Goal: Information Seeking & Learning: Learn about a topic

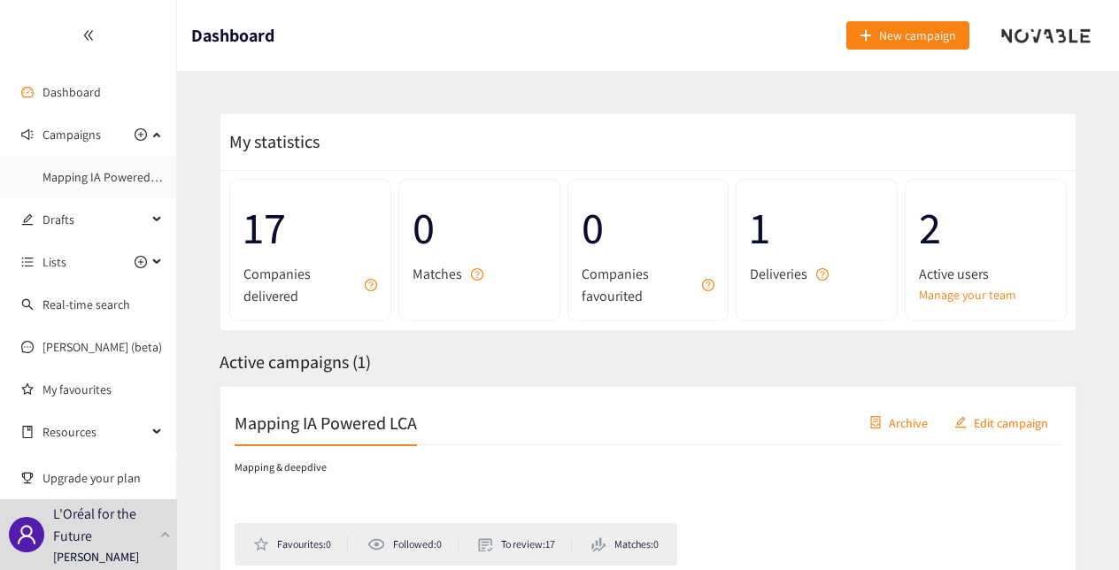
click at [318, 227] on span "17" at bounding box center [310, 228] width 134 height 70
click at [104, 176] on link "Mapping IA Powered LCA" at bounding box center [107, 177] width 131 height 16
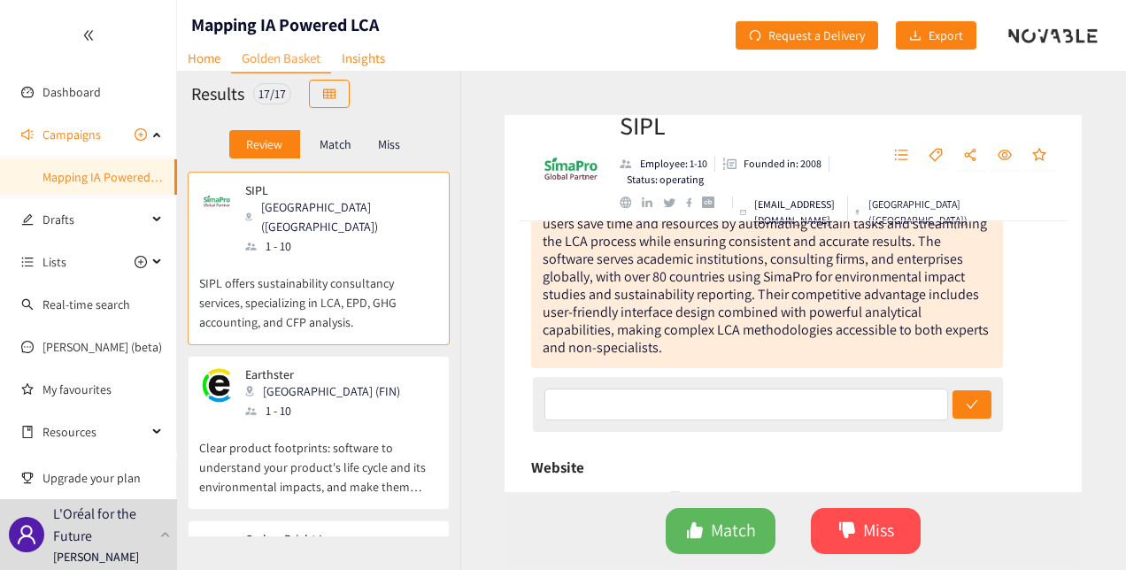
scroll to position [443, 0]
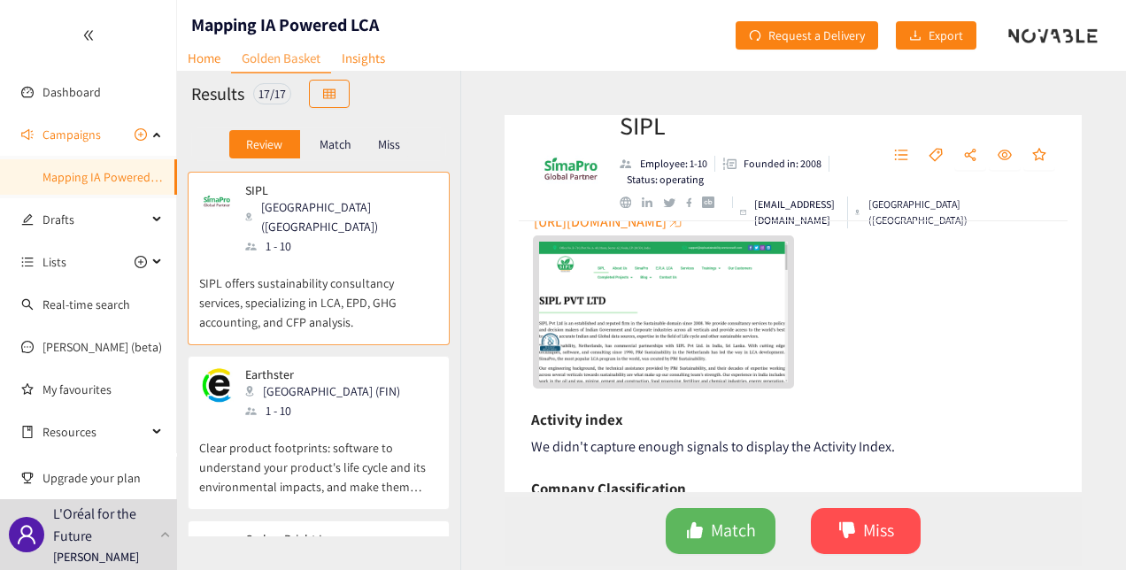
click at [666, 326] on img "website" at bounding box center [663, 312] width 249 height 140
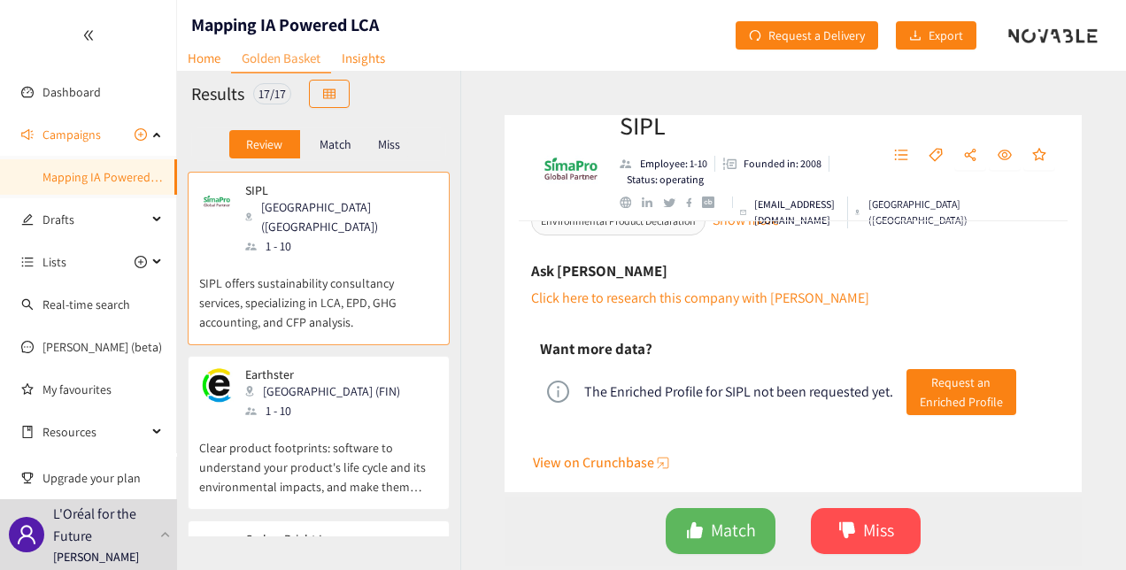
scroll to position [927, 0]
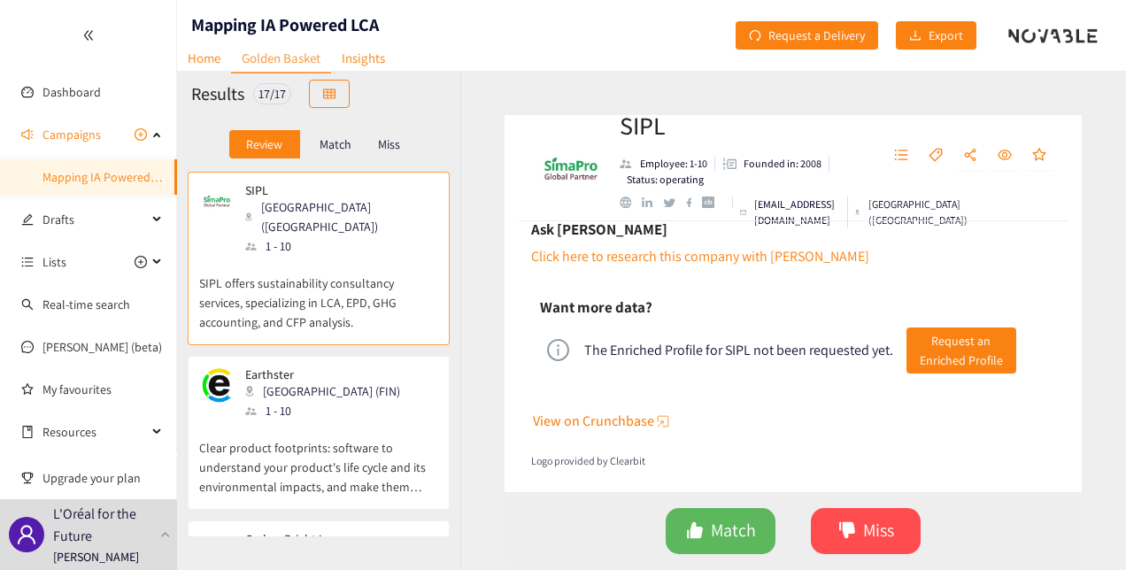
click at [335, 393] on div "Earthster [GEOGRAPHIC_DATA] (FIN) 1 - 10" at bounding box center [318, 393] width 239 height 53
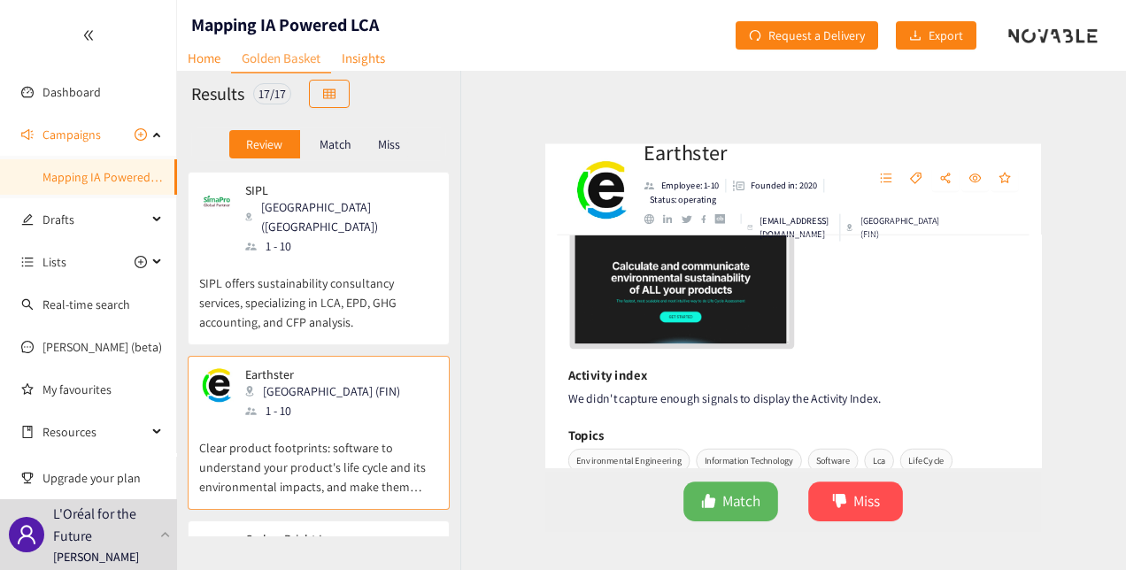
scroll to position [354, 0]
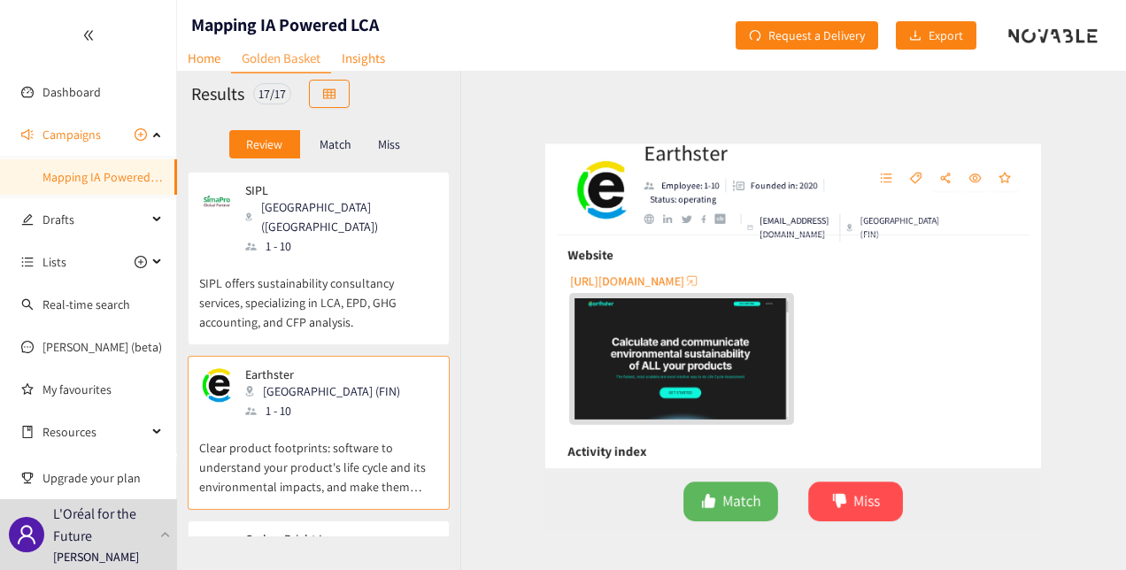
click at [680, 368] on img "website" at bounding box center [663, 365] width 249 height 140
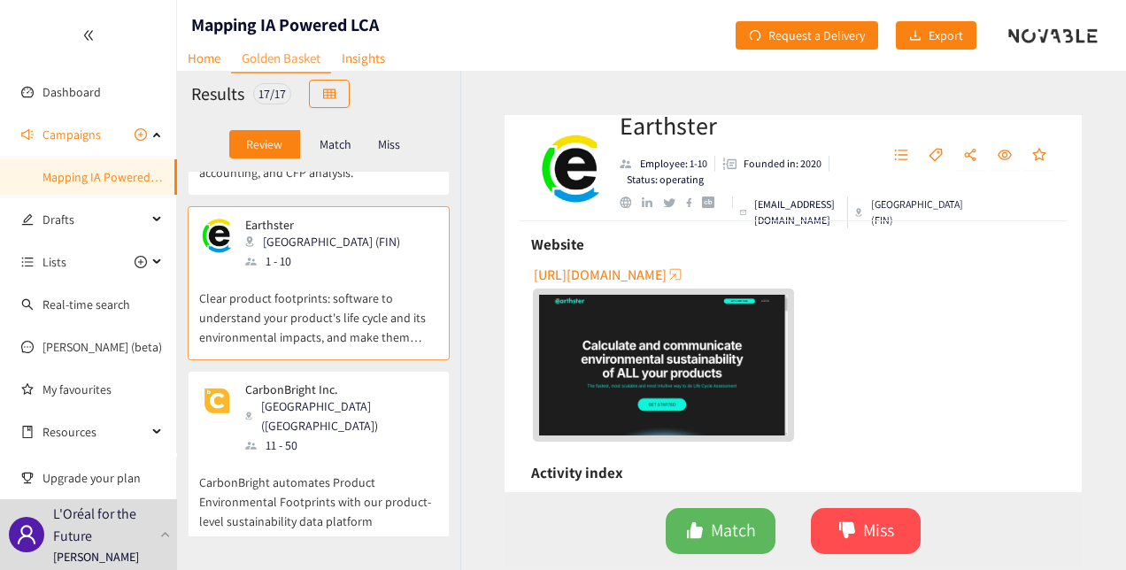
scroll to position [177, 0]
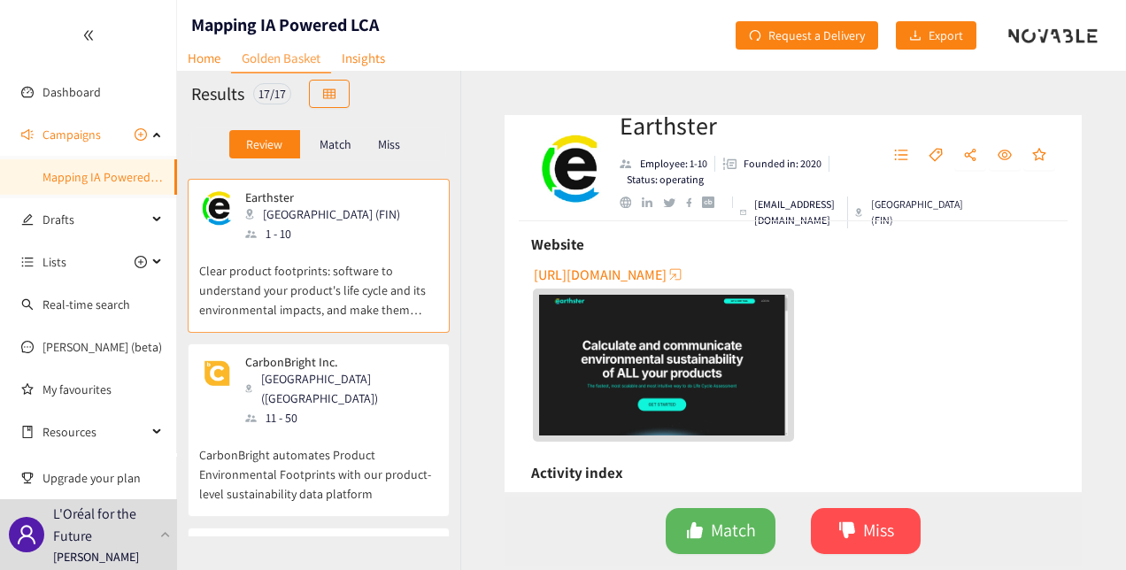
click at [309, 355] on p "CarbonBright Inc." at bounding box center [335, 362] width 181 height 14
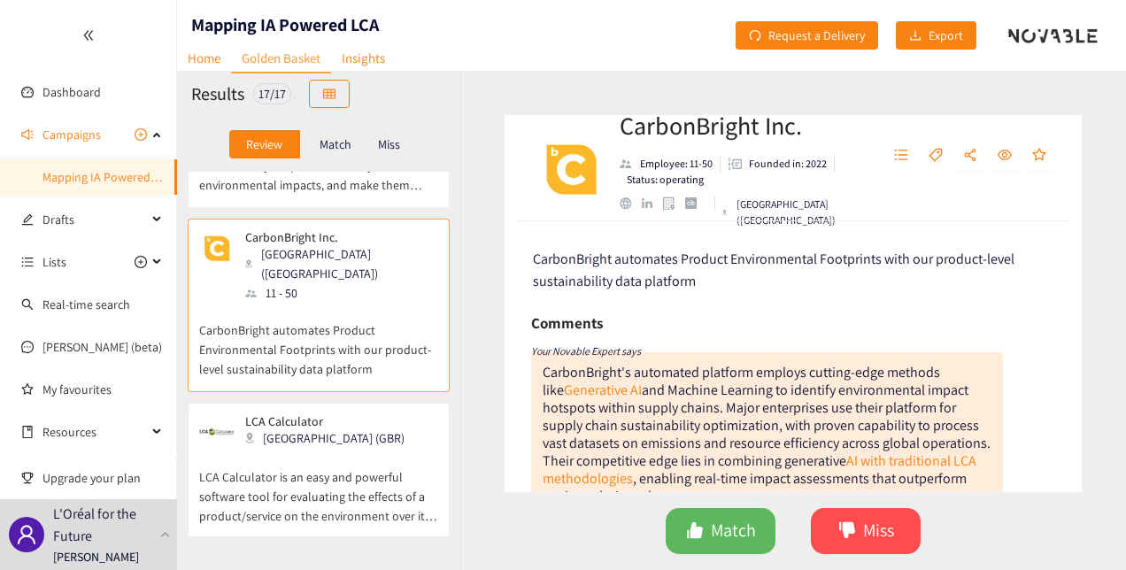
scroll to position [443, 0]
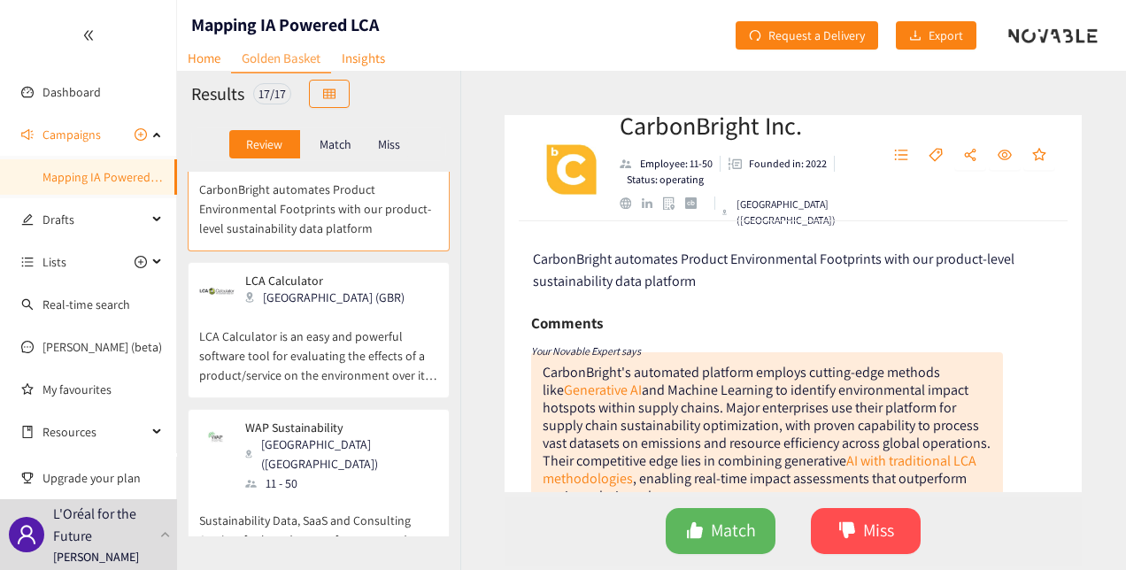
click at [315, 309] on p "LCA Calculator is an easy and powerful software tool for evaluating the effects…" at bounding box center [318, 347] width 239 height 76
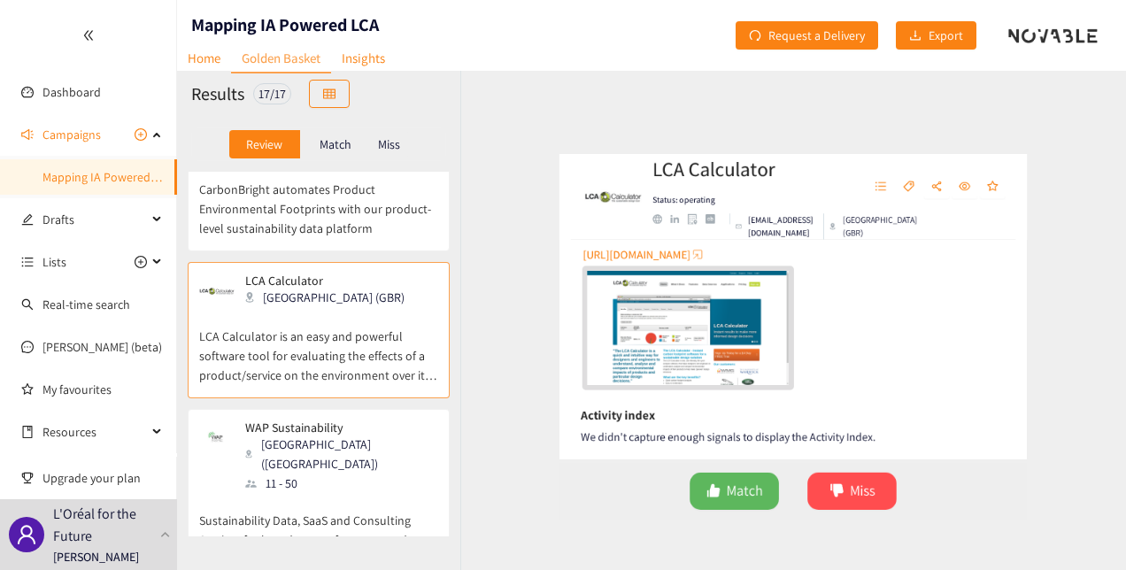
click at [625, 335] on img "website" at bounding box center [663, 329] width 249 height 140
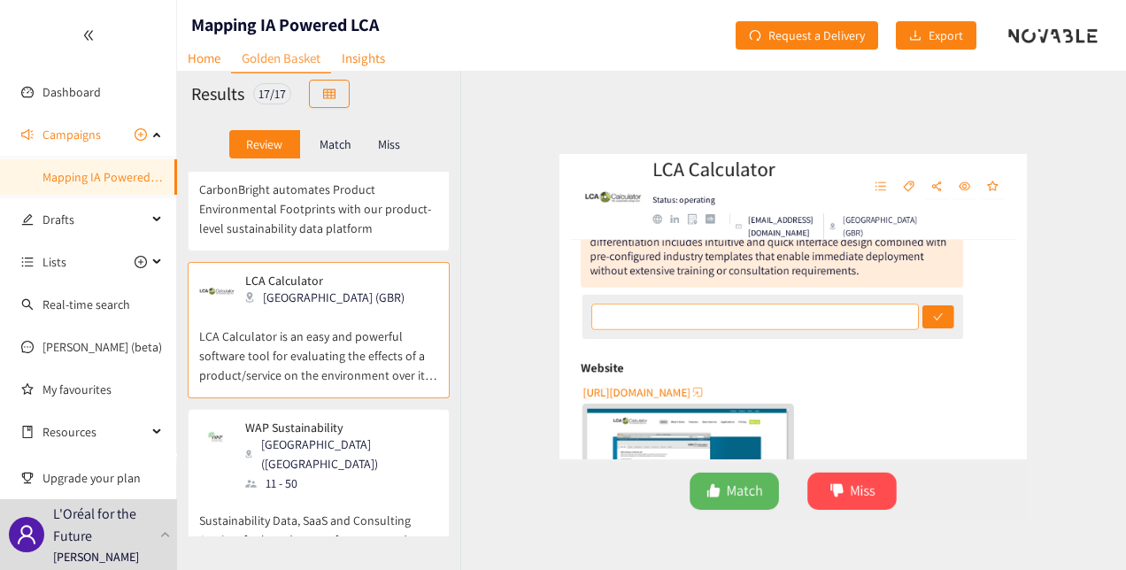
scroll to position [266, 0]
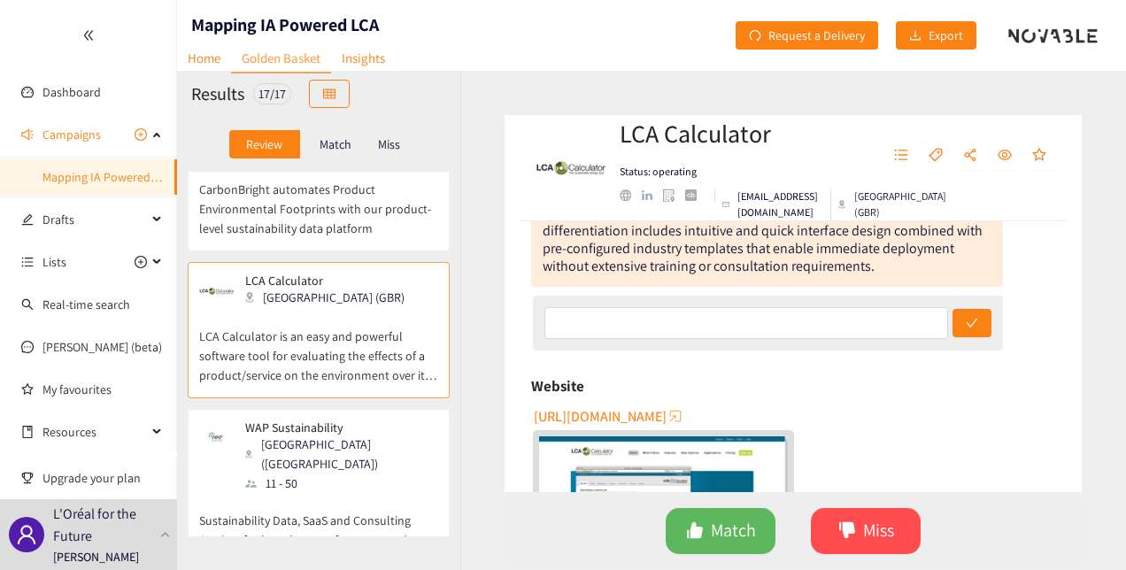
click at [634, 413] on span "[URL][DOMAIN_NAME]" at bounding box center [600, 416] width 133 height 22
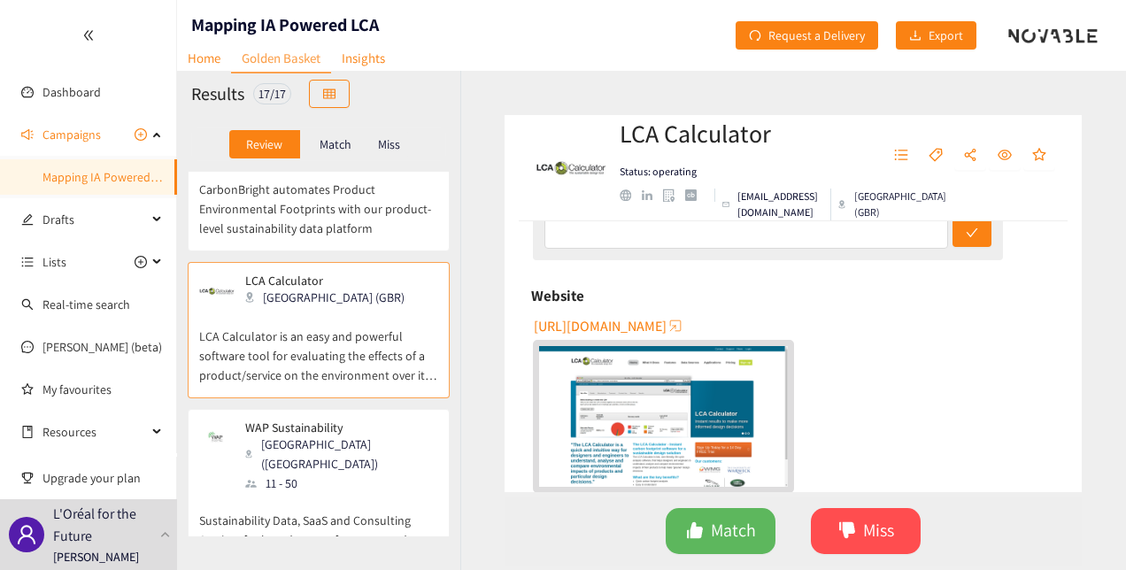
scroll to position [443, 0]
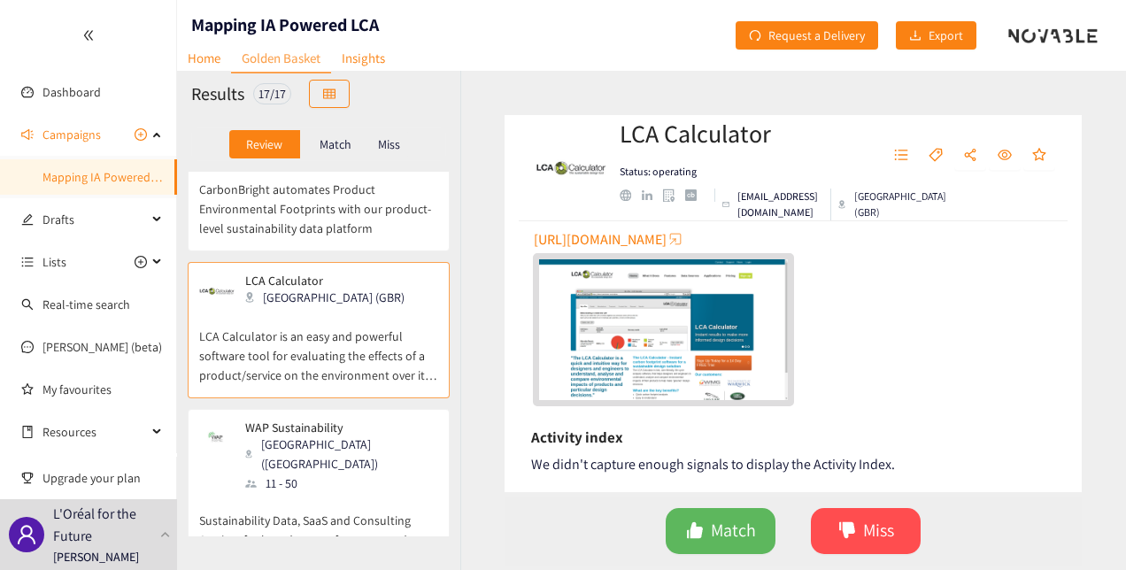
click at [655, 327] on img "website" at bounding box center [663, 329] width 249 height 140
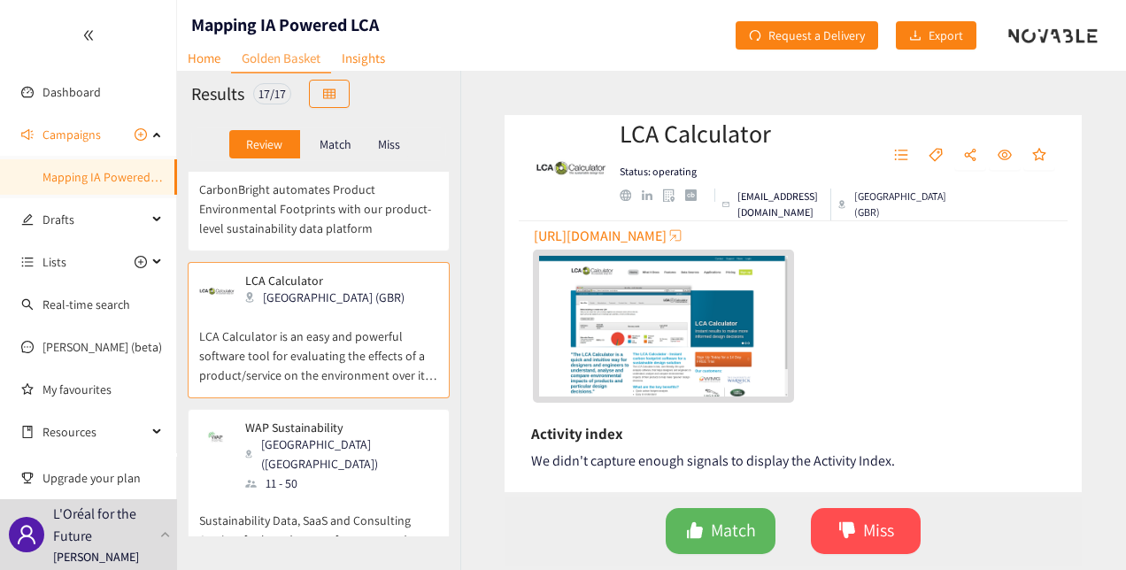
scroll to position [390, 0]
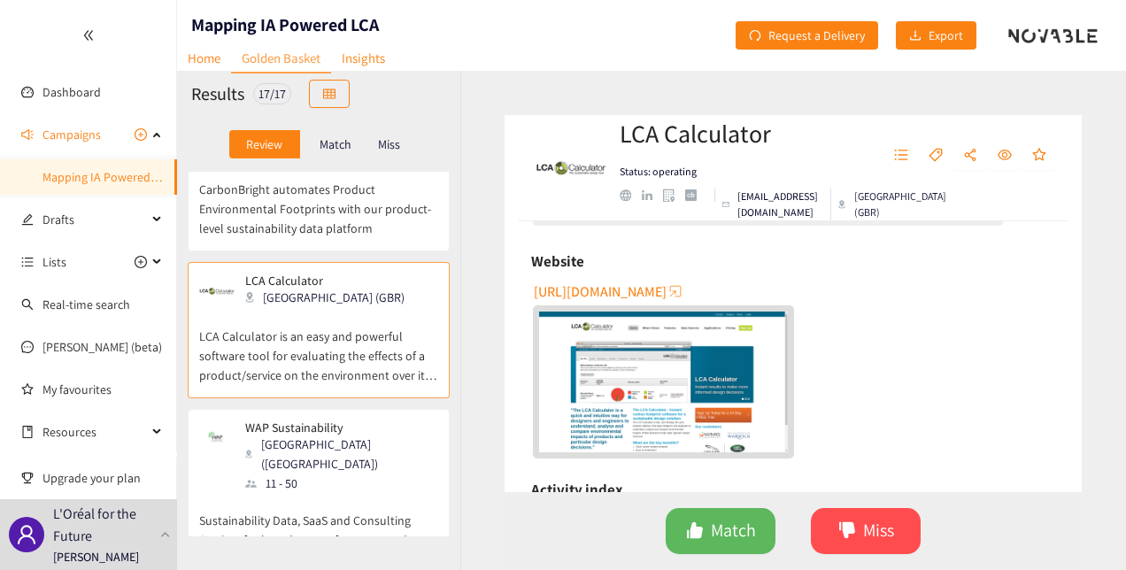
click at [616, 389] on img "website" at bounding box center [663, 382] width 249 height 140
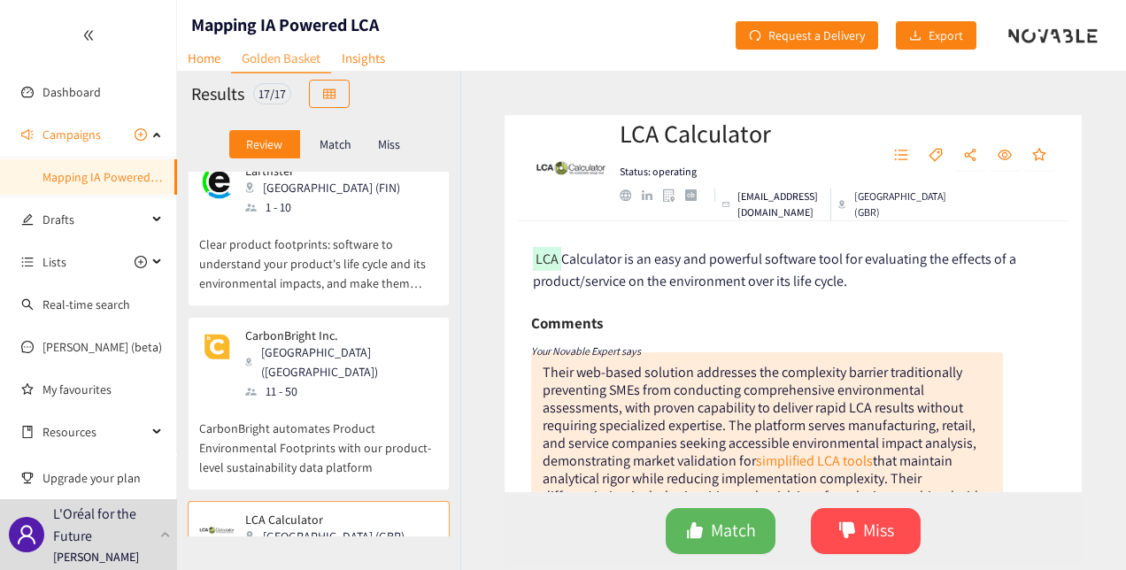
scroll to position [177, 0]
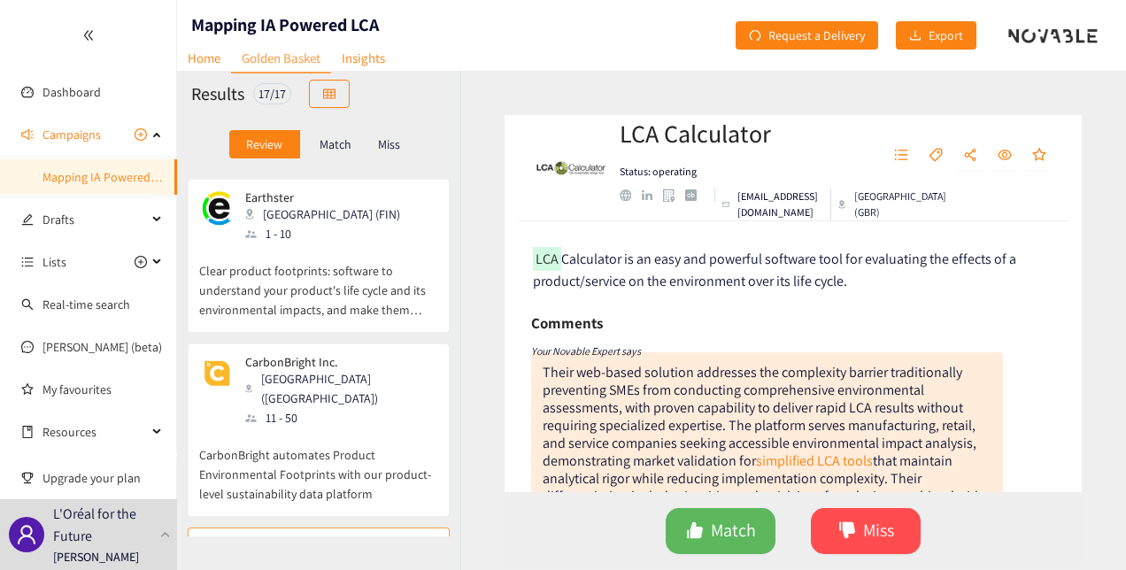
click at [358, 369] on div "[GEOGRAPHIC_DATA] ([GEOGRAPHIC_DATA])" at bounding box center [340, 388] width 191 height 39
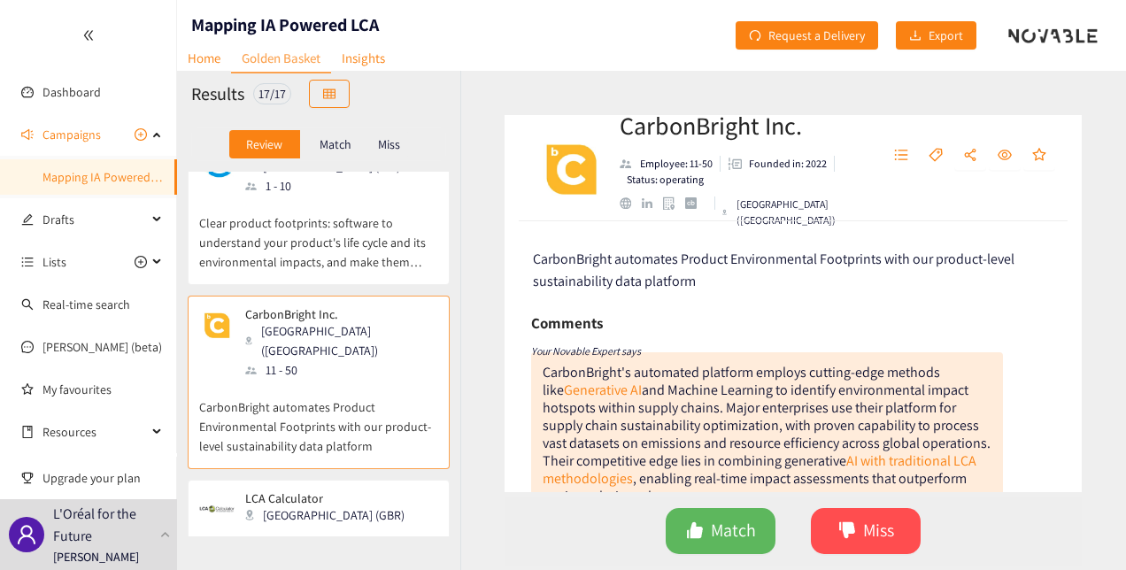
scroll to position [266, 0]
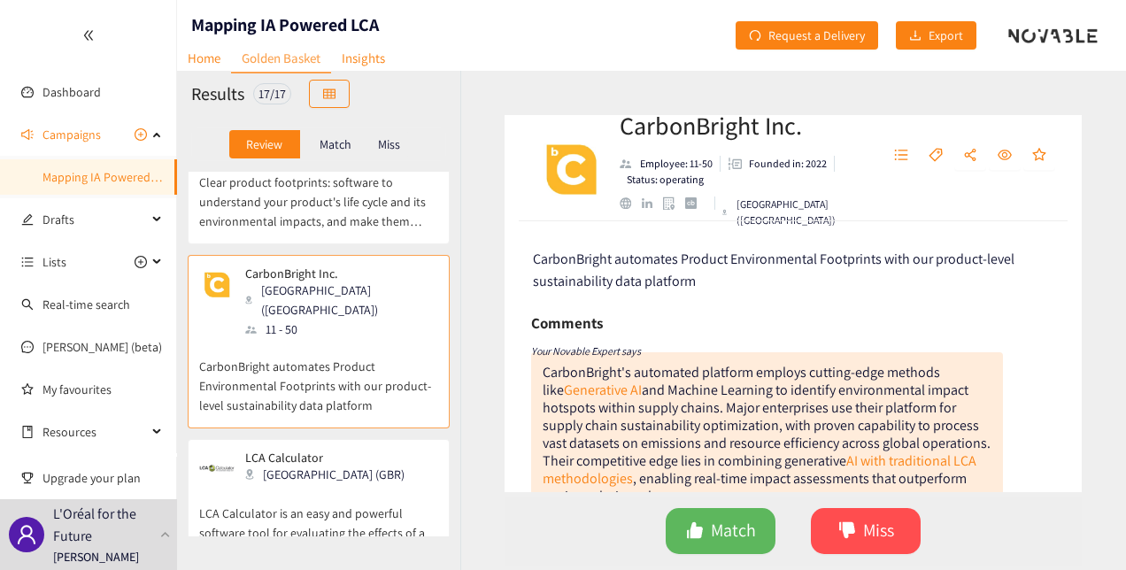
click at [365, 451] on div "LCA Calculator [GEOGRAPHIC_DATA] (GBR)" at bounding box center [318, 468] width 239 height 35
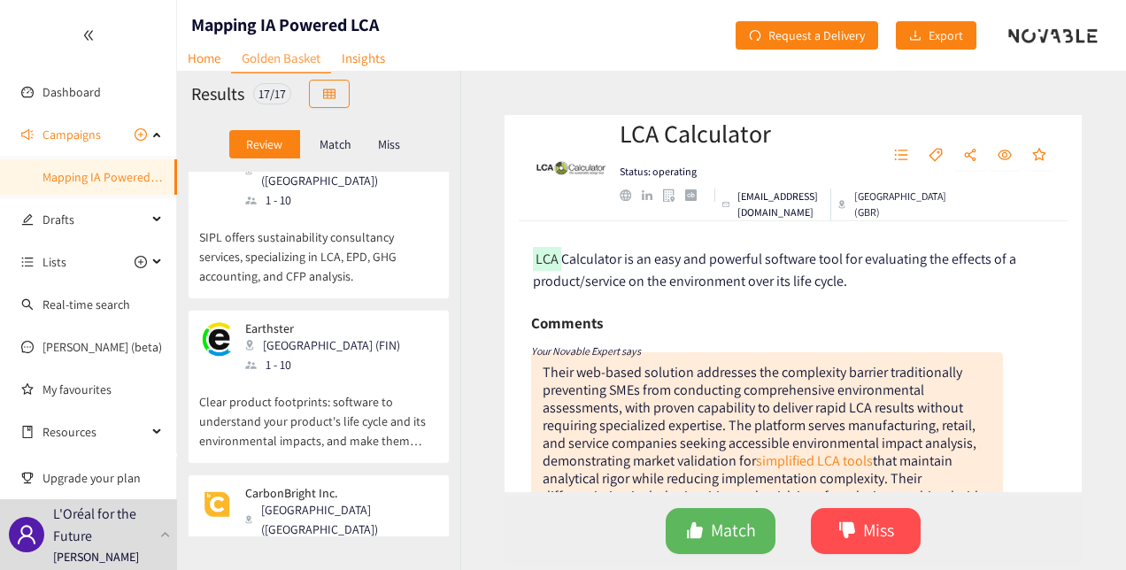
scroll to position [0, 0]
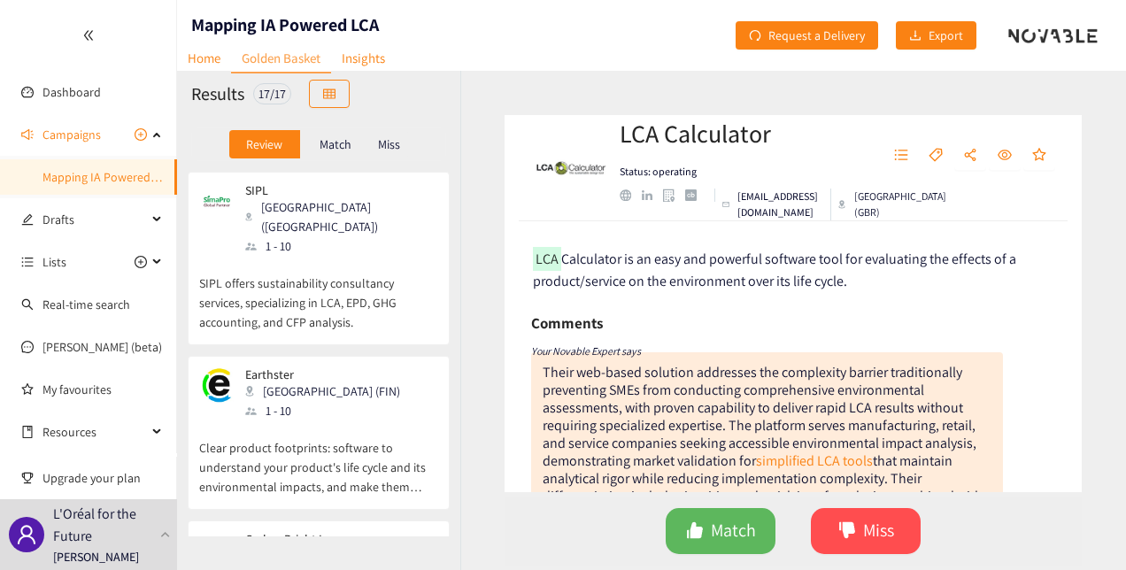
click at [342, 221] on div "SIPL Uppsala ([GEOGRAPHIC_DATA]) 1 - 10" at bounding box center [318, 219] width 239 height 73
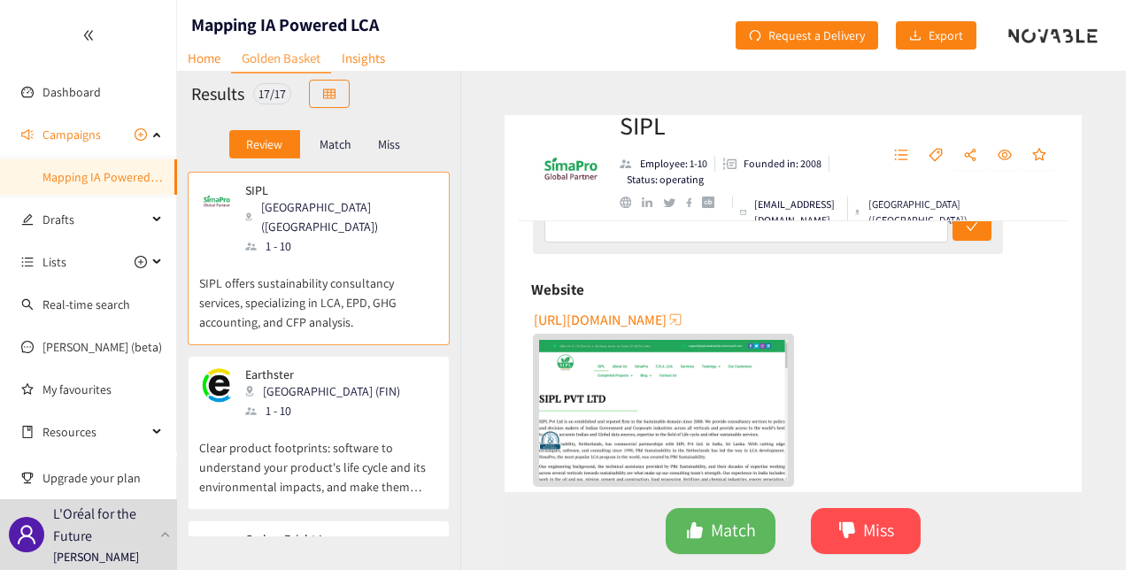
scroll to position [443, 0]
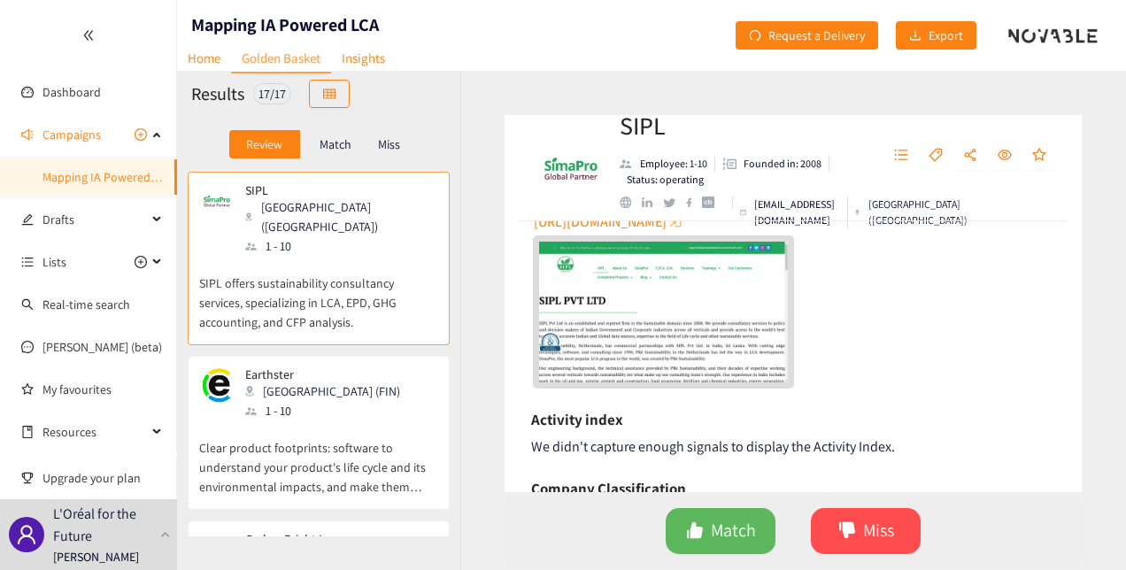
click at [634, 340] on img "website" at bounding box center [663, 312] width 249 height 140
click at [358, 215] on div "SIPL Uppsala ([GEOGRAPHIC_DATA]) 1 - 10" at bounding box center [318, 219] width 239 height 73
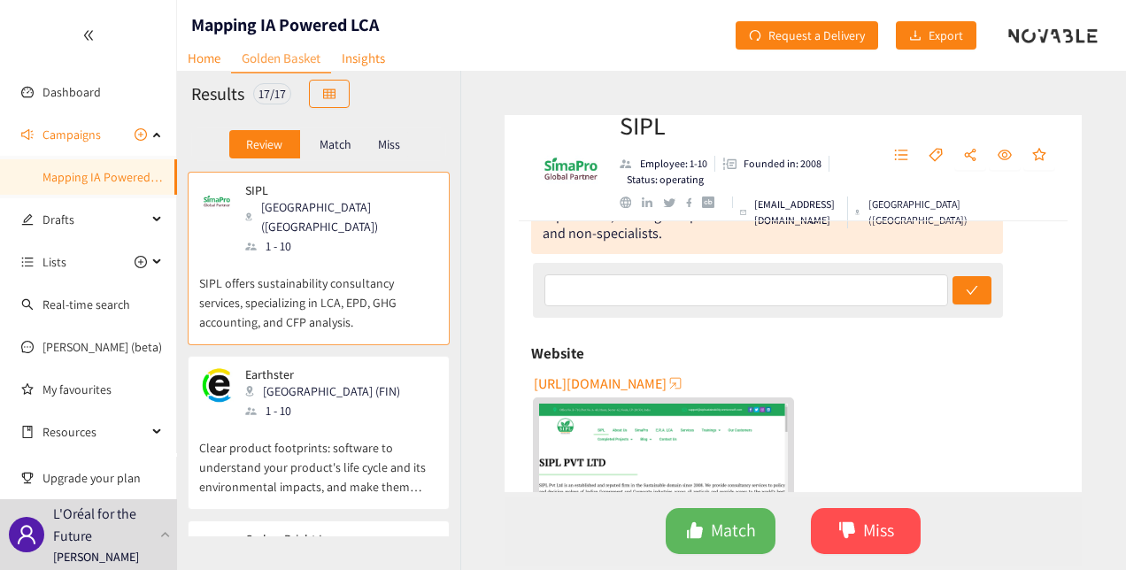
scroll to position [354, 0]
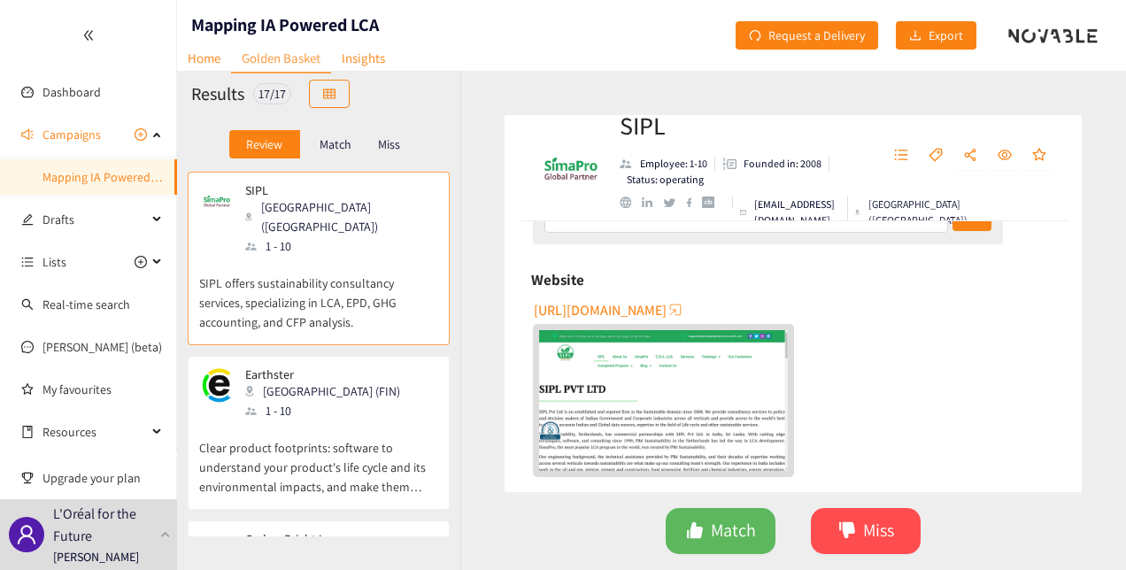
click at [607, 309] on span "[URL][DOMAIN_NAME]" at bounding box center [600, 310] width 133 height 22
click at [354, 262] on p "SIPL offers sustainability consultancy services, specializing in LCA, EPD, GHG …" at bounding box center [318, 294] width 239 height 76
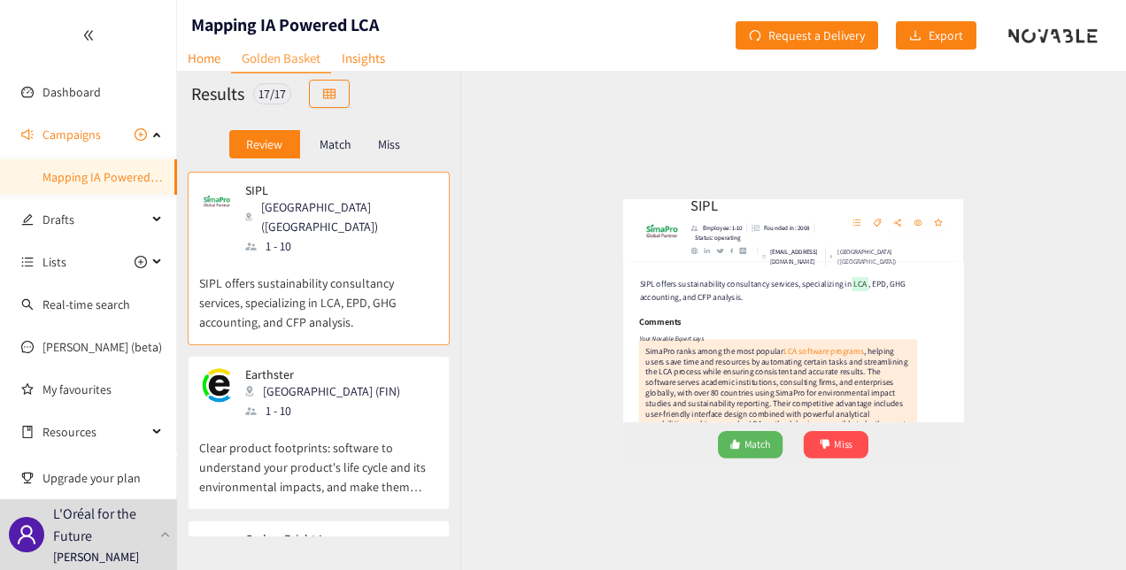
click at [304, 236] on div "1 - 10" at bounding box center [340, 245] width 191 height 19
click at [335, 374] on div "Earthster [GEOGRAPHIC_DATA] (FIN) 1 - 10" at bounding box center [318, 393] width 239 height 53
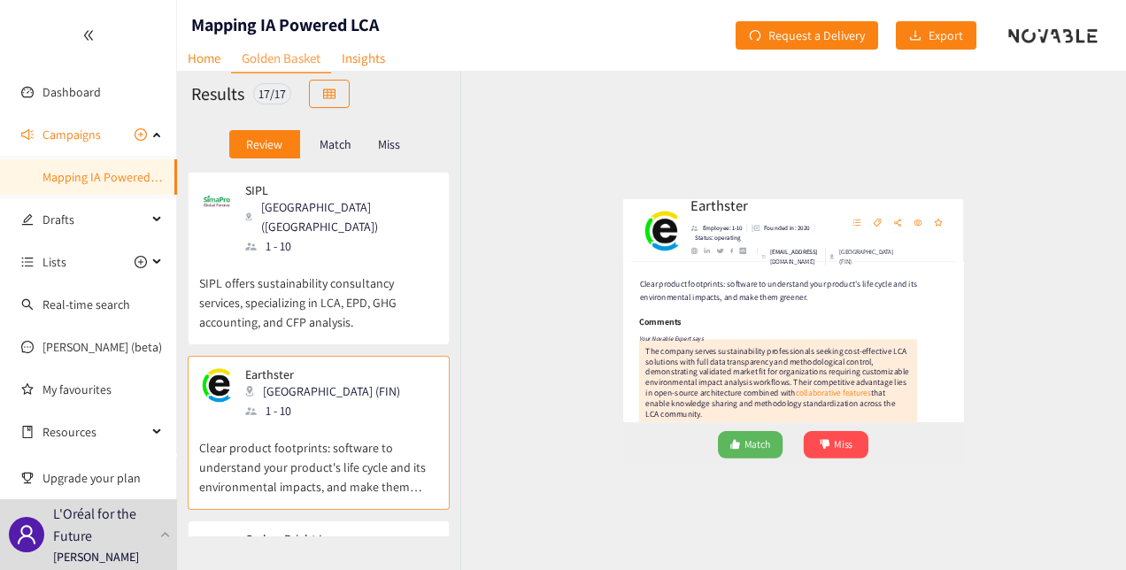
click at [351, 387] on div "Earthster [GEOGRAPHIC_DATA] (FIN) 1 - 10" at bounding box center [318, 393] width 239 height 53
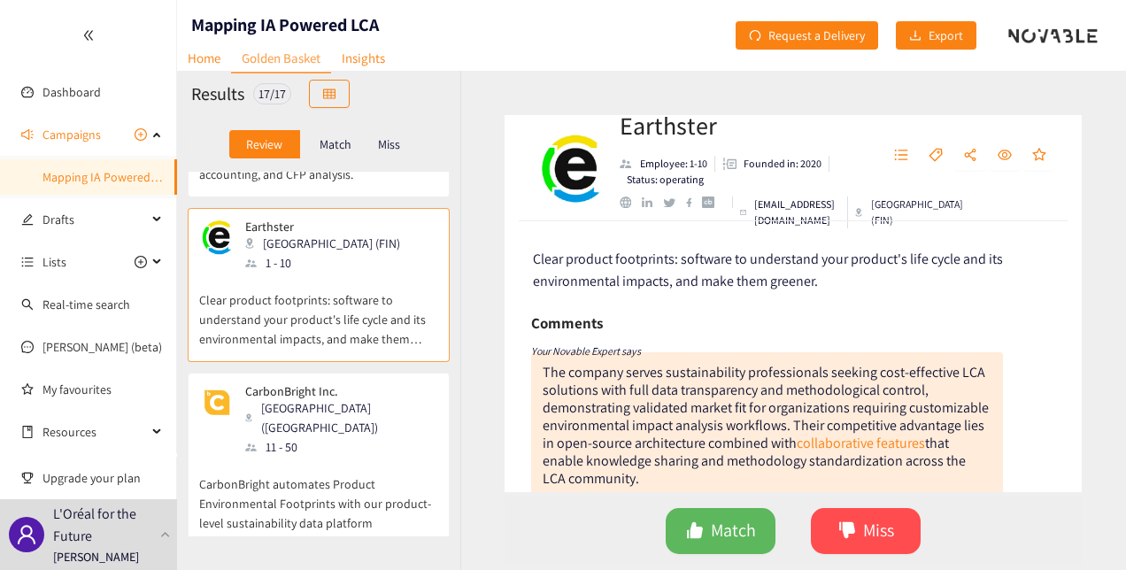
scroll to position [177, 0]
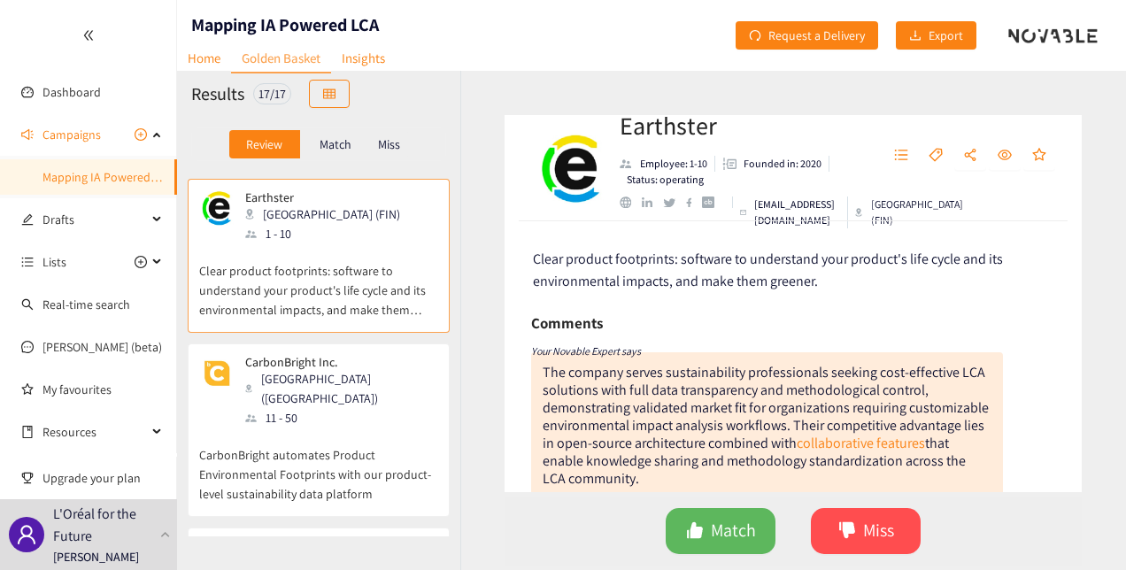
click at [298, 428] on p "CarbonBright automates Product Environmental Footprints with our product-level …" at bounding box center [318, 466] width 239 height 76
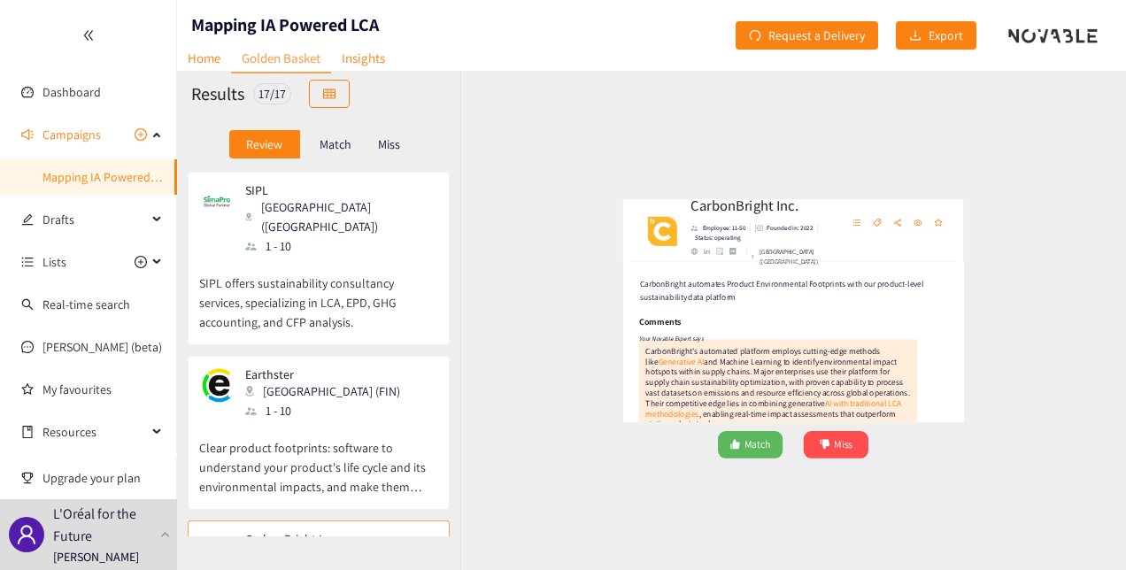
scroll to position [89, 0]
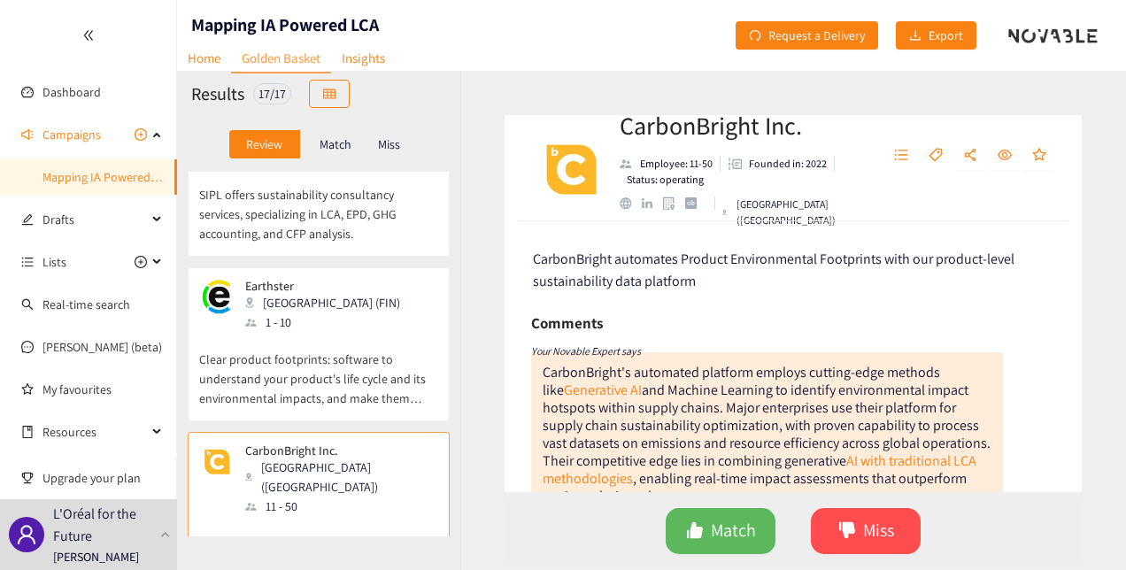
click at [659, 171] on p "Employee: 11-50" at bounding box center [676, 164] width 73 height 16
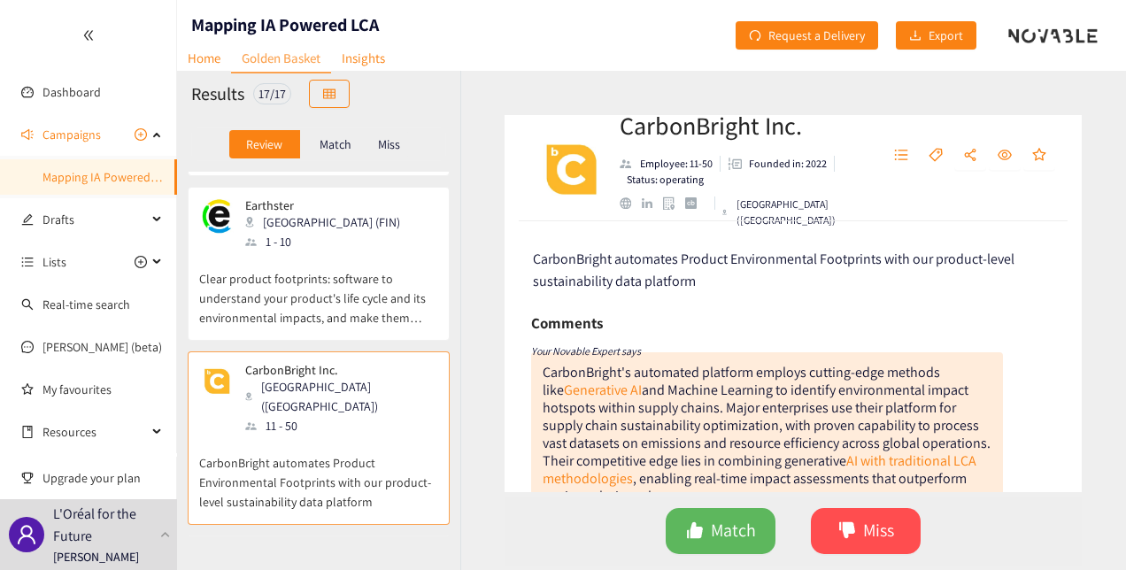
scroll to position [177, 0]
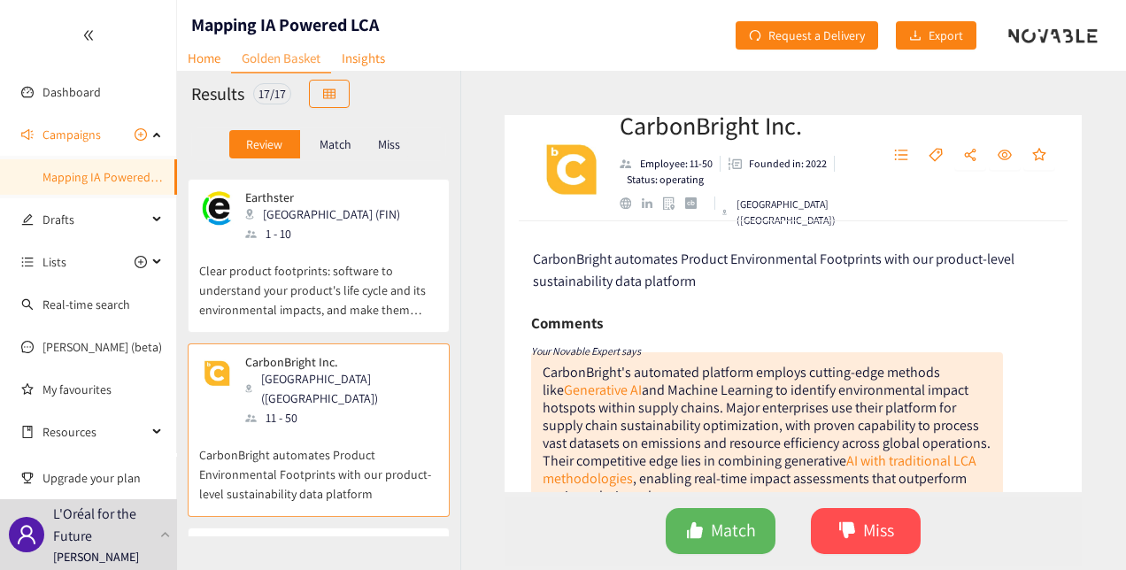
click at [338, 408] on div "11 - 50" at bounding box center [340, 417] width 191 height 19
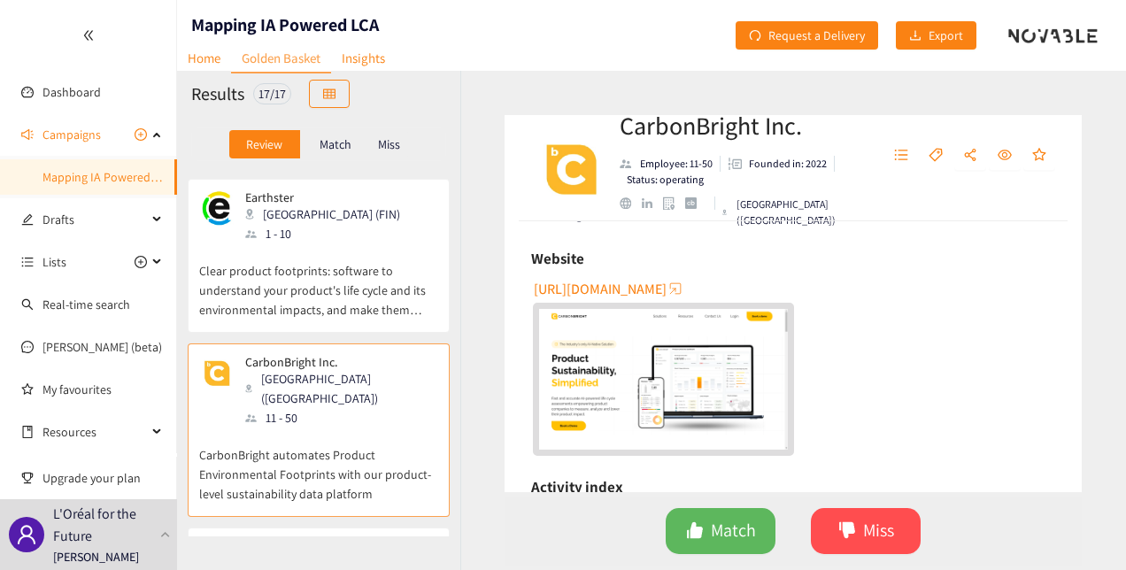
scroll to position [443, 0]
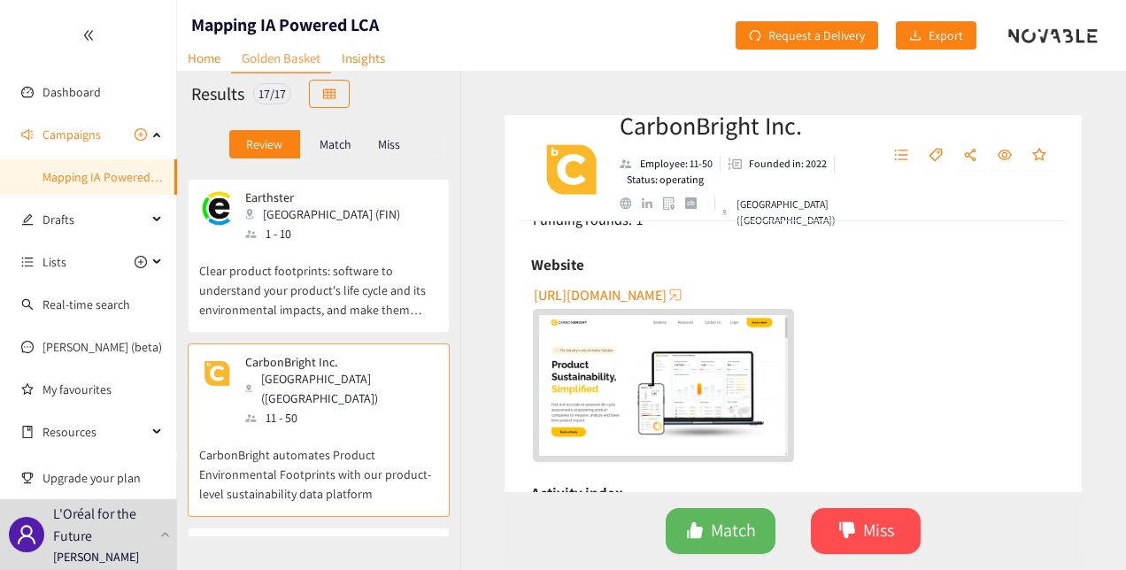
click at [690, 354] on img "website" at bounding box center [663, 385] width 249 height 140
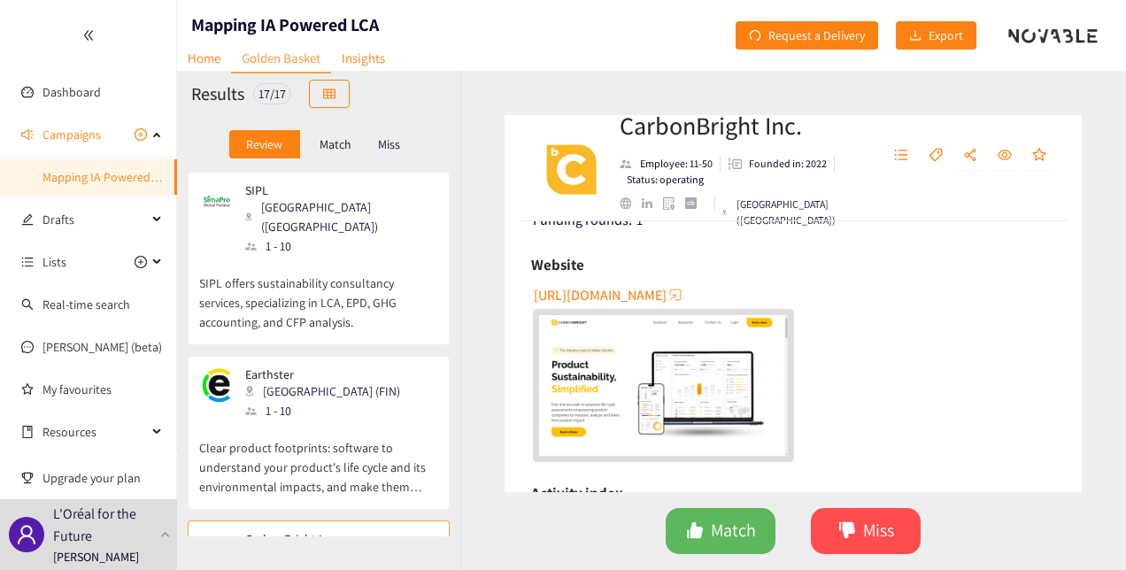
click at [253, 289] on p "SIPL offers sustainability consultancy services, specializing in LCA, EPD, GHG …" at bounding box center [318, 294] width 239 height 76
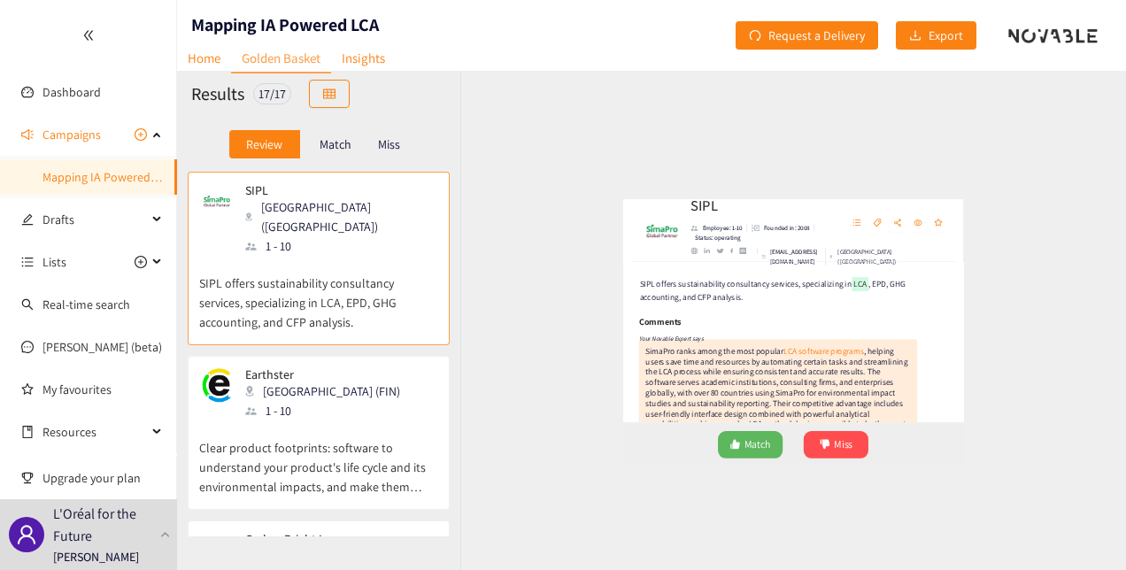
click at [972, 209] on div "[GEOGRAPHIC_DATA] ([GEOGRAPHIC_DATA])" at bounding box center [913, 213] width 117 height 32
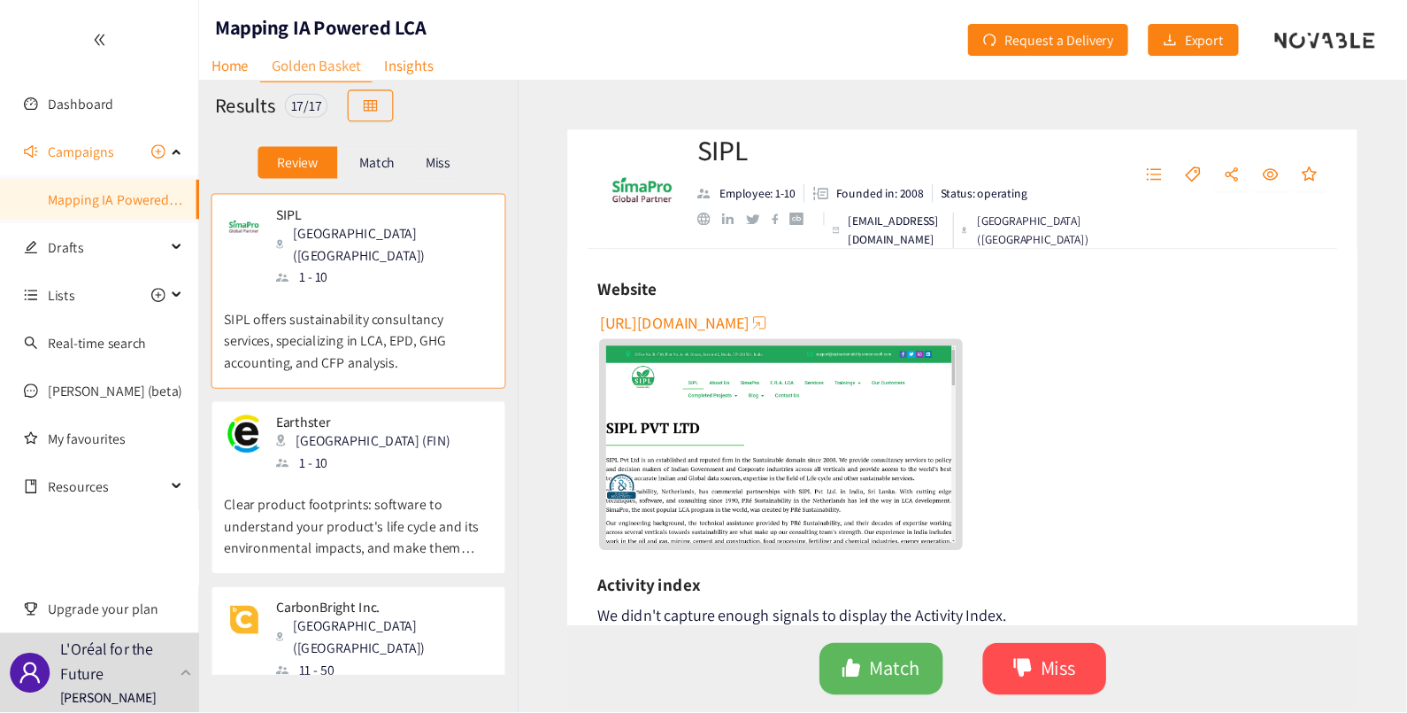
scroll to position [320, 0]
